Goal: Information Seeking & Learning: Learn about a topic

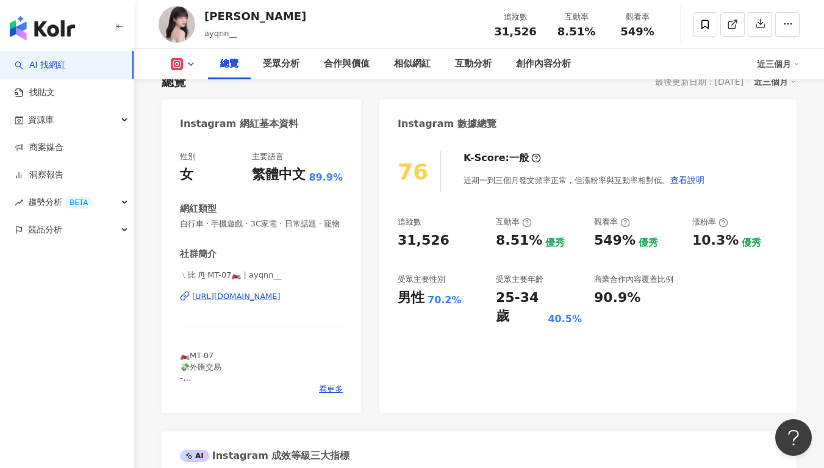
scroll to position [75, 0]
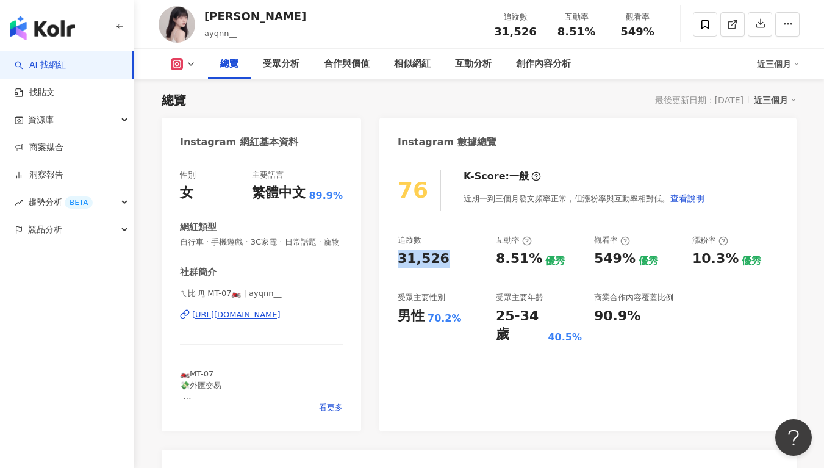
drag, startPoint x: 426, startPoint y: 241, endPoint x: 399, endPoint y: 266, distance: 37.1
click at [399, 266] on div "31,526" at bounding box center [441, 258] width 86 height 19
drag, startPoint x: 499, startPoint y: 255, endPoint x: 531, endPoint y: 255, distance: 32.3
click at [531, 255] on div "8.51%" at bounding box center [519, 258] width 46 height 19
click at [572, 273] on div "追蹤數 31,526 互動率 8.51% 優秀 觀看率 549% 優秀 漲粉率 10.3% 優秀 受眾主要性別 男性 70.2% 受眾主要年齡 25-34 歲…" at bounding box center [588, 289] width 380 height 109
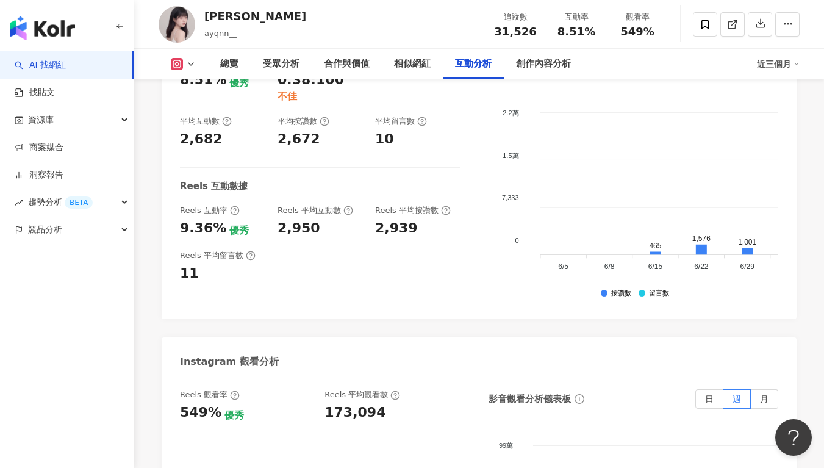
scroll to position [2545, 0]
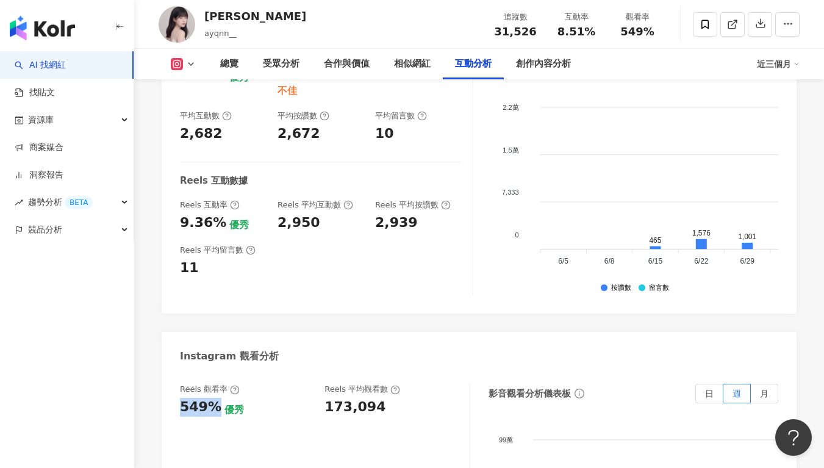
drag, startPoint x: 184, startPoint y: 345, endPoint x: 215, endPoint y: 347, distance: 31.2
click at [215, 398] on div "549% 優秀" at bounding box center [246, 407] width 132 height 19
copy div "549%"
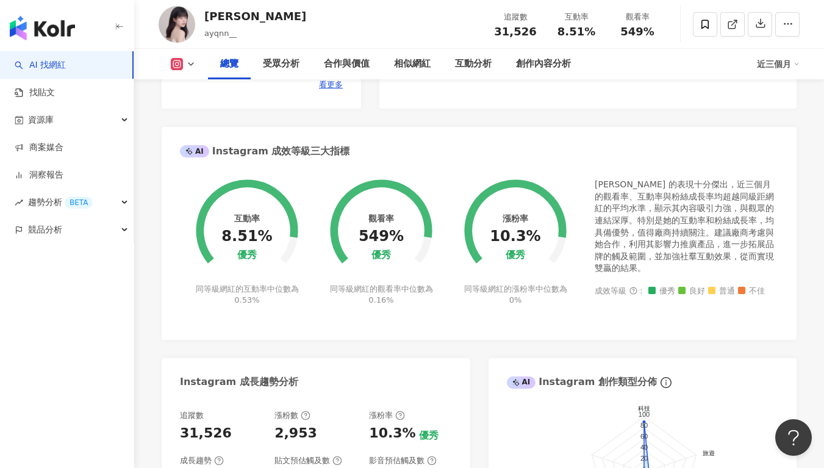
scroll to position [268, 0]
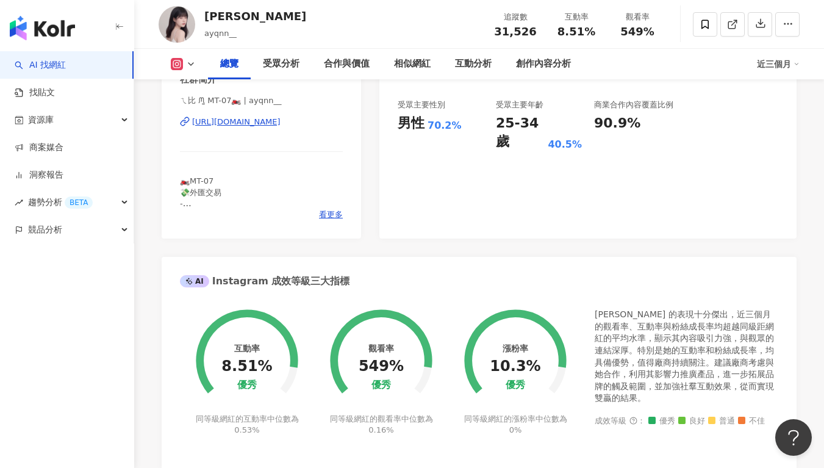
copy div "[URL][DOMAIN_NAME]"
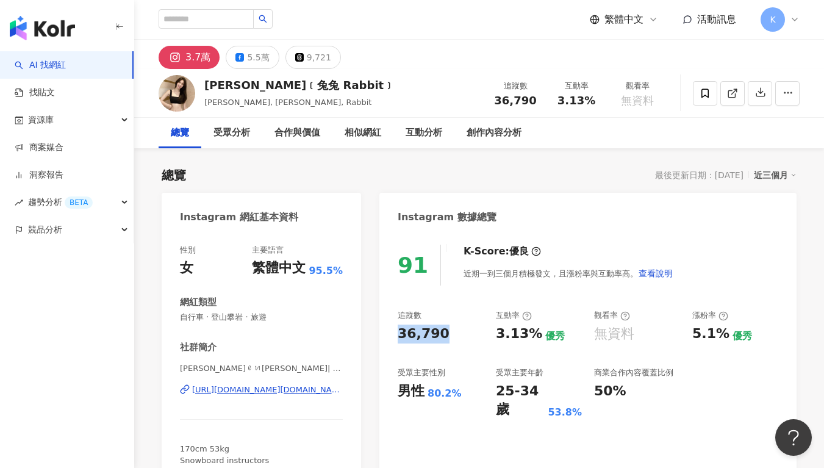
drag, startPoint x: 432, startPoint y: 332, endPoint x: 387, endPoint y: 336, distance: 45.3
click at [387, 336] on div "91 K-Score : 優良 近期一到三個月積極發文，且漲粉率與互動率高。 查看說明 追蹤數 36,790 互動率 3.13% 優秀 觀看率 無資料 漲粉率…" at bounding box center [587, 369] width 417 height 274
copy div "36,790"
click at [496, 333] on div "3.13%" at bounding box center [519, 333] width 46 height 19
drag, startPoint x: 496, startPoint y: 336, endPoint x: 536, endPoint y: 333, distance: 40.4
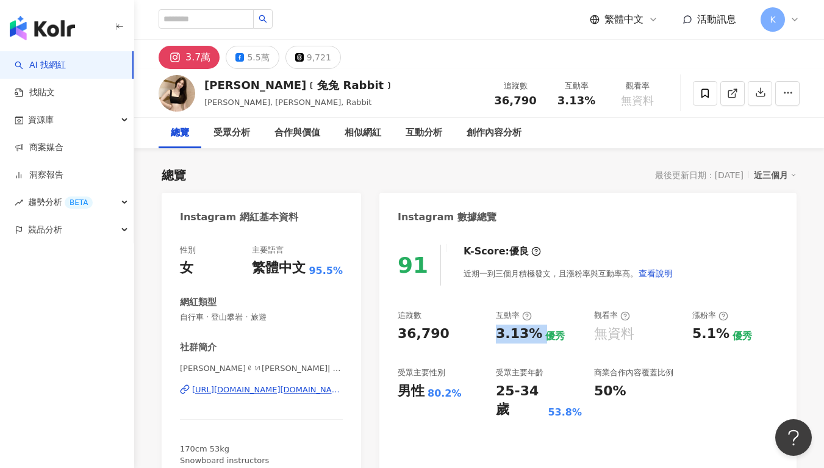
click at [536, 333] on div "3.13% 優秀" at bounding box center [539, 333] width 86 height 19
copy div "3.13%"
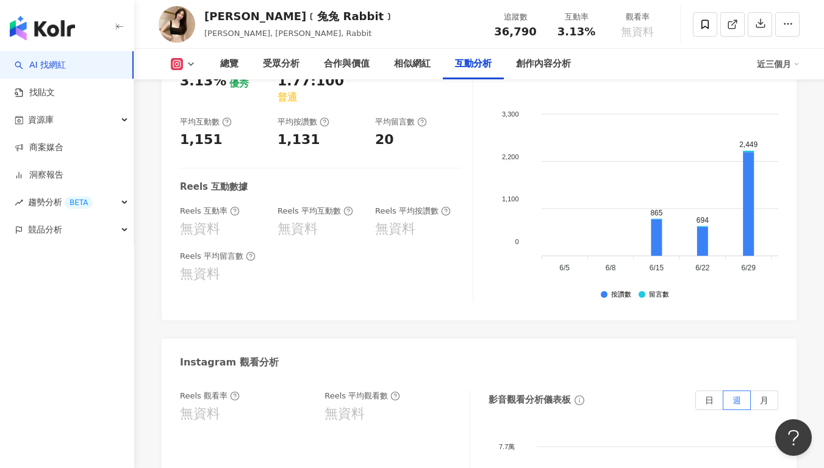
scroll to position [2663, 0]
